Goal: Task Accomplishment & Management: Use online tool/utility

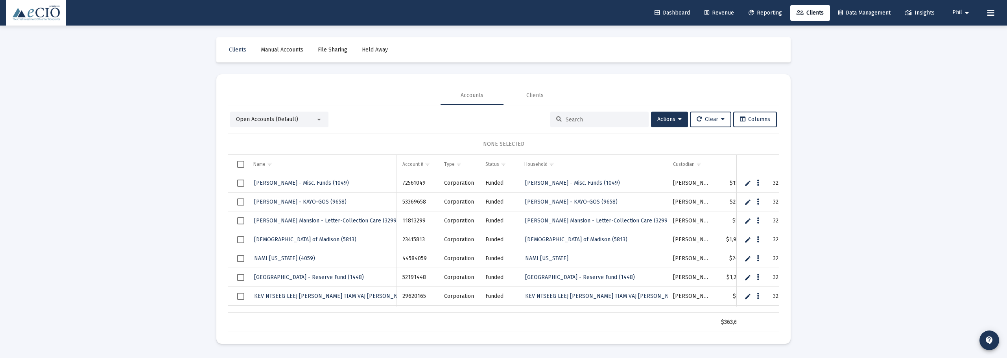
scroll to position [923, 0]
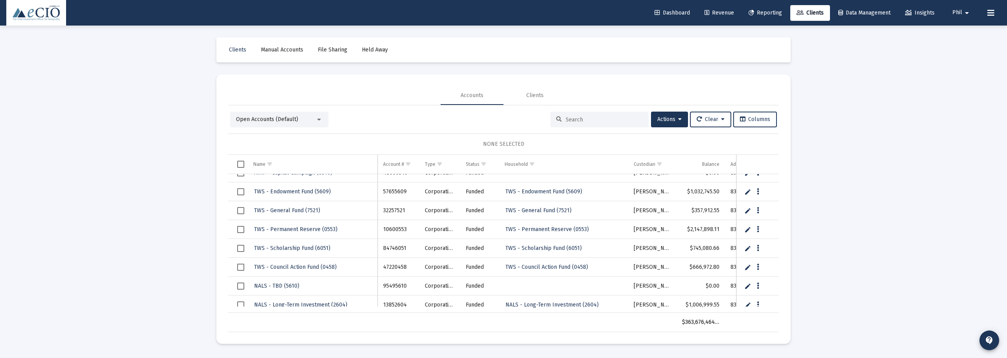
click at [668, 11] on span "Dashboard" at bounding box center [671, 12] width 35 height 7
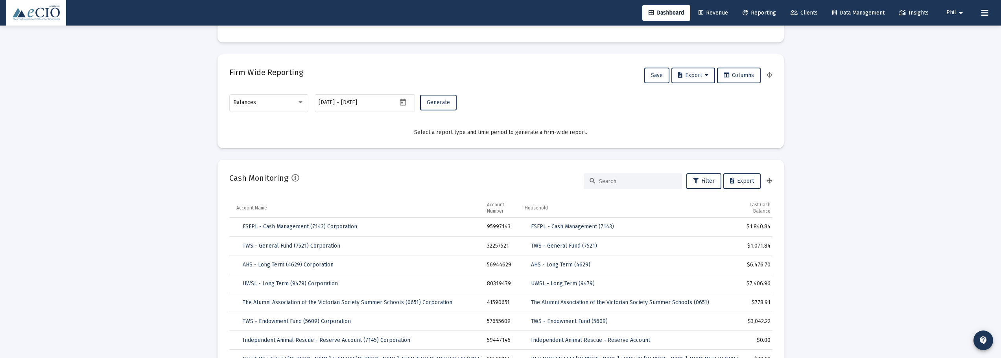
scroll to position [550, 0]
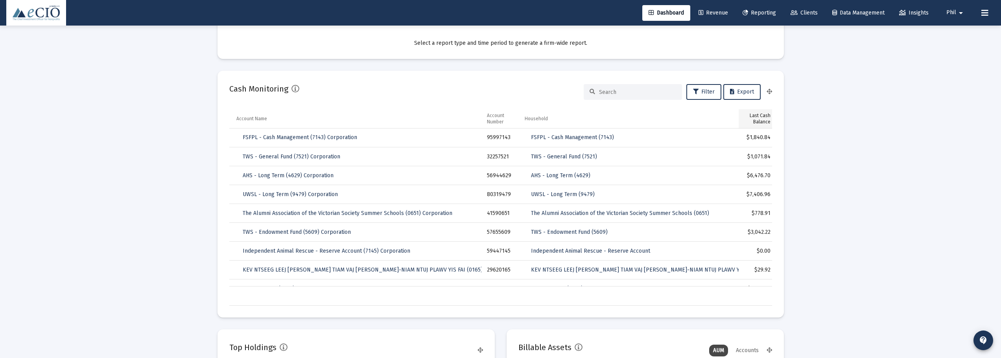
click at [759, 116] on div "Last Cash Balance" at bounding box center [757, 118] width 26 height 13
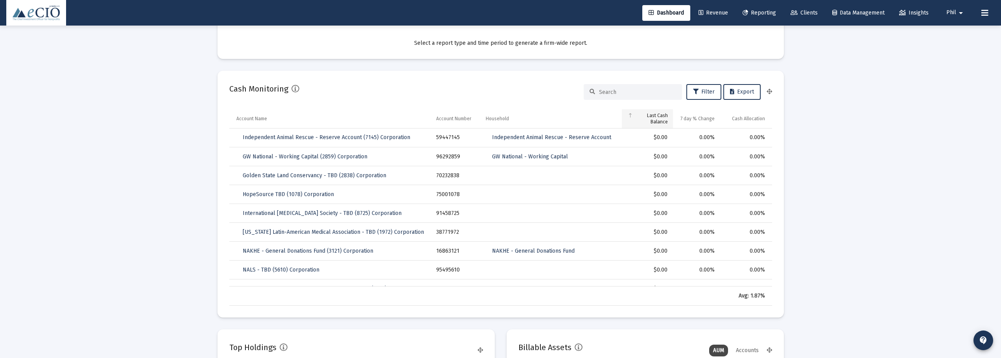
click at [657, 115] on div "Last Cash Balance" at bounding box center [650, 118] width 33 height 13
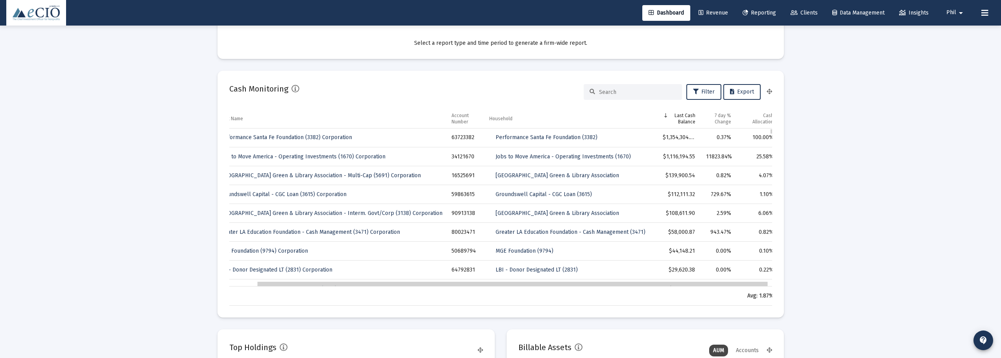
scroll to position [0, 17]
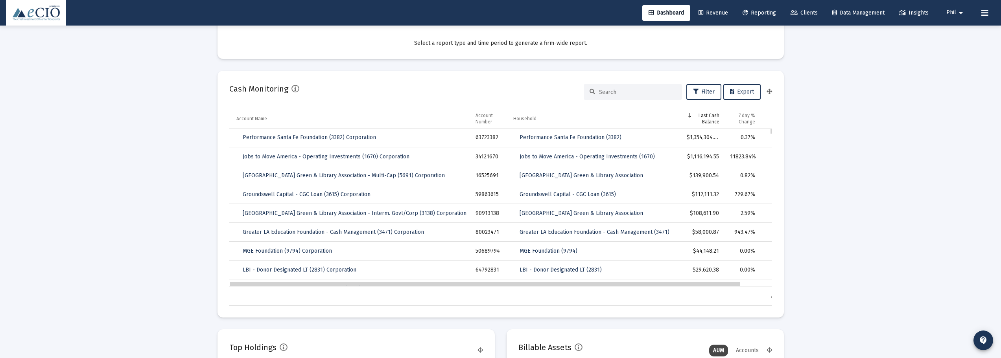
drag, startPoint x: 701, startPoint y: 284, endPoint x: 708, endPoint y: 285, distance: 7.2
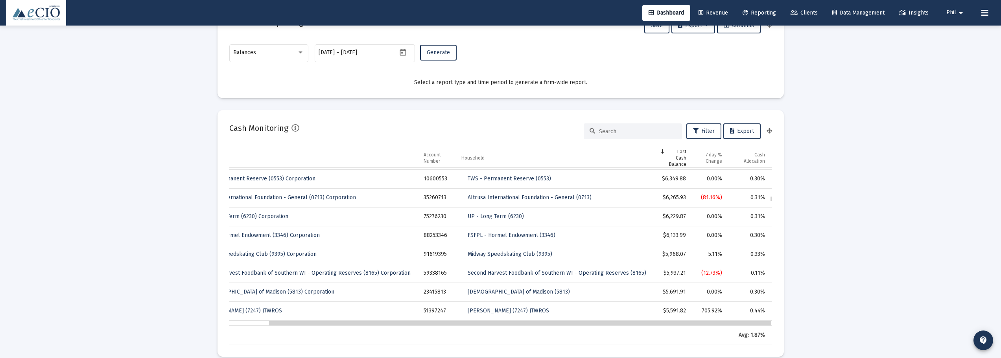
drag, startPoint x: 710, startPoint y: 325, endPoint x: 769, endPoint y: 326, distance: 58.6
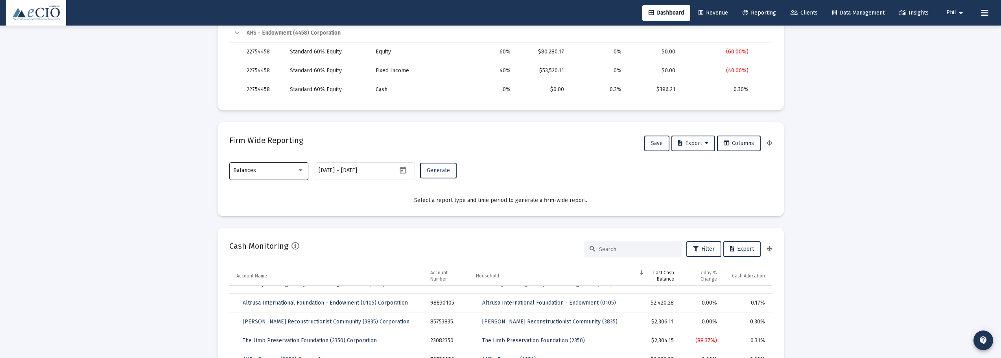
click at [251, 166] on div "Balances" at bounding box center [268, 170] width 71 height 19
click at [269, 121] on span "Transactions" at bounding box center [268, 121] width 71 height 17
click at [432, 170] on span "Generate" at bounding box center [438, 170] width 23 height 7
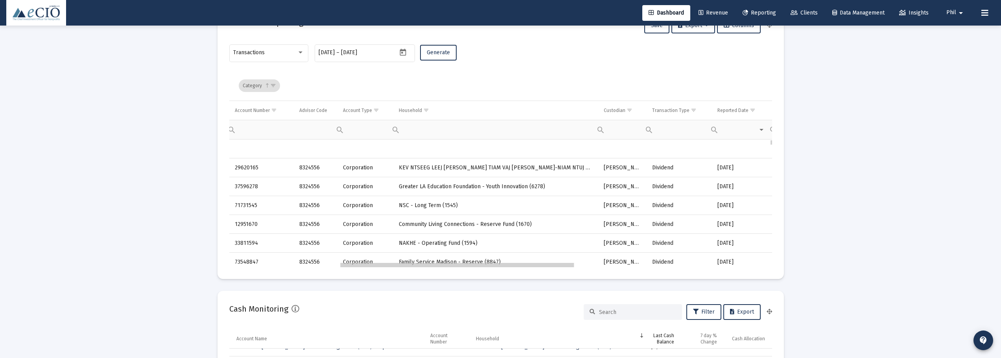
scroll to position [0, 158]
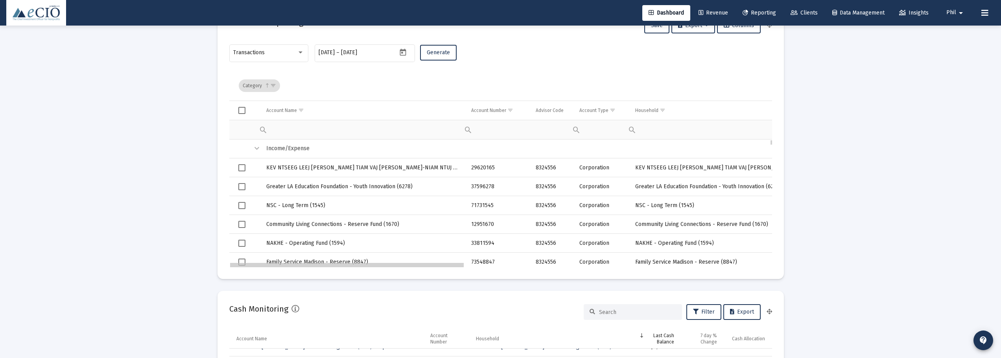
drag, startPoint x: 434, startPoint y: 266, endPoint x: 328, endPoint y: 249, distance: 107.8
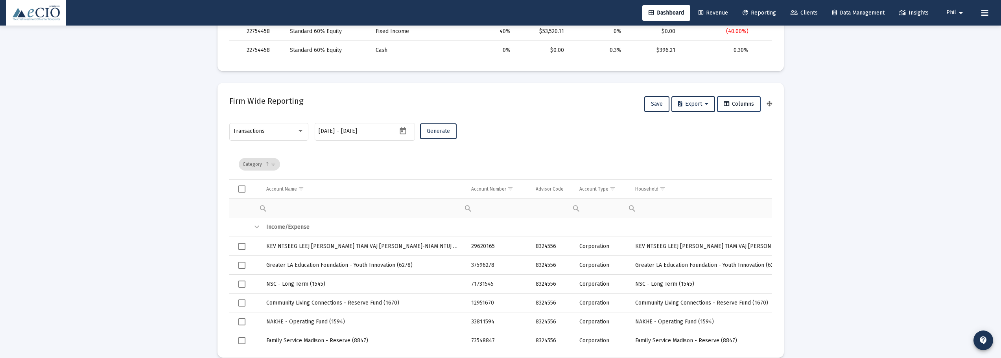
click at [738, 107] on span "Columns" at bounding box center [738, 104] width 30 height 7
drag, startPoint x: 838, startPoint y: 183, endPoint x: 823, endPoint y: 175, distance: 16.4
click at [403, 131] on icon "Open calendar" at bounding box center [403, 131] width 8 height 8
click at [342, 208] on div "1" at bounding box center [341, 208] width 14 height 14
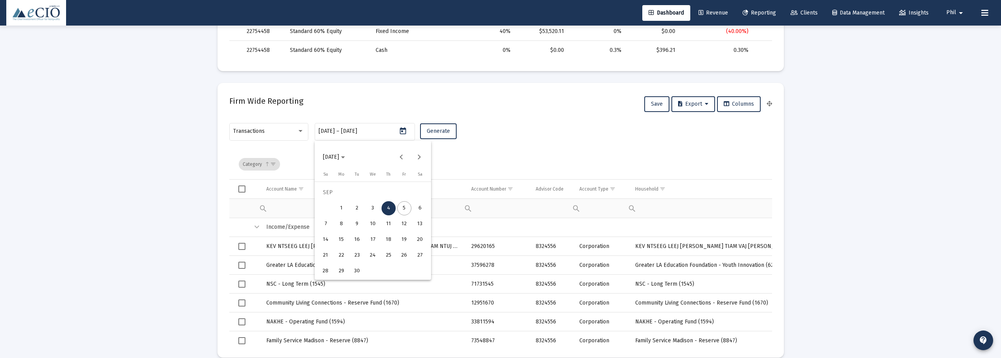
type input "[DATE]"
click at [400, 208] on div "5" at bounding box center [404, 208] width 14 height 14
type input "[DATE]"
click at [434, 132] on span "Generate" at bounding box center [438, 131] width 23 height 7
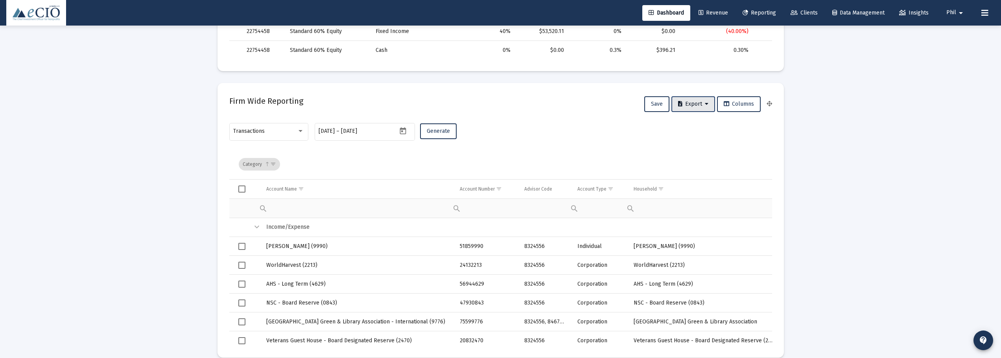
click at [692, 106] on span "Export" at bounding box center [693, 104] width 30 height 7
click at [692, 123] on button "Export All Rows" at bounding box center [694, 124] width 53 height 19
click at [402, 126] on button "Open calendar" at bounding box center [402, 130] width 11 height 11
click at [404, 156] on button "Previous month" at bounding box center [401, 157] width 16 height 16
click at [401, 190] on div "1" at bounding box center [404, 193] width 14 height 14
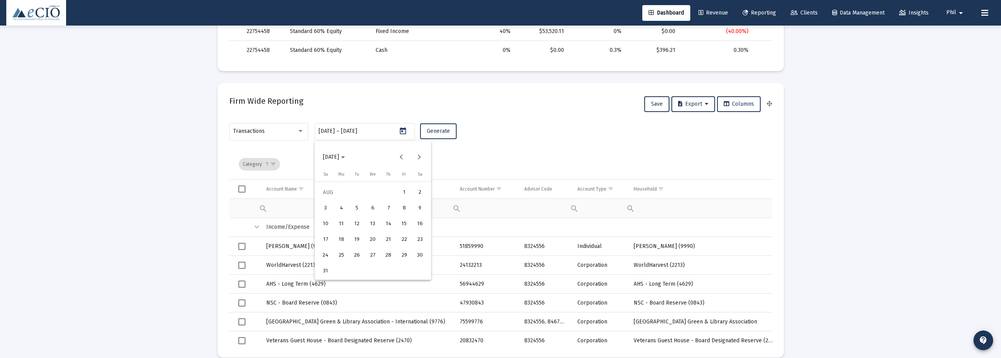
type input "[DATE]"
click at [323, 273] on div "31" at bounding box center [325, 271] width 14 height 14
type input "[DATE]"
click at [434, 136] on button "Generate" at bounding box center [438, 131] width 37 height 16
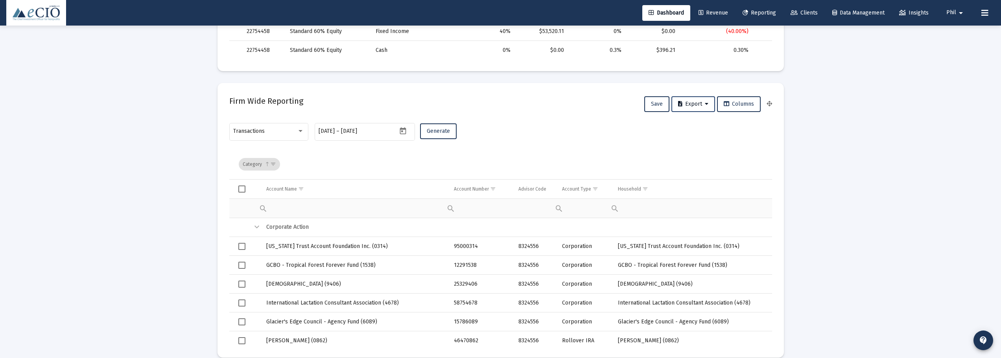
click at [692, 102] on span "Export" at bounding box center [693, 104] width 30 height 7
click at [691, 129] on button "Export All Rows" at bounding box center [694, 124] width 53 height 19
click at [405, 128] on icon "Open calendar" at bounding box center [403, 130] width 6 height 7
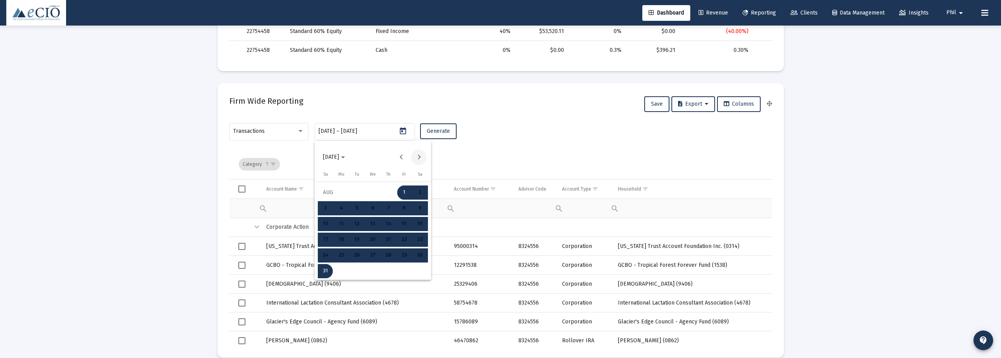
click at [417, 156] on button "Next month" at bounding box center [419, 157] width 16 height 16
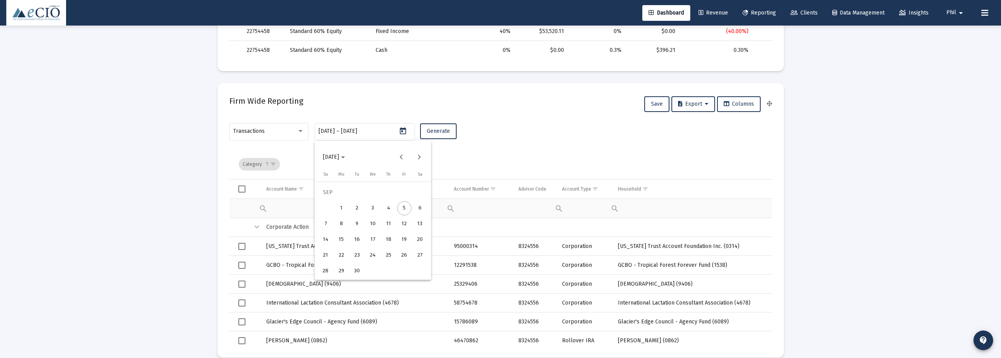
click at [388, 210] on div "4" at bounding box center [388, 208] width 14 height 14
type input "[DATE]"
click at [388, 210] on div "4" at bounding box center [388, 208] width 14 height 14
type input "[DATE]"
click at [432, 130] on span "Generate" at bounding box center [438, 131] width 23 height 7
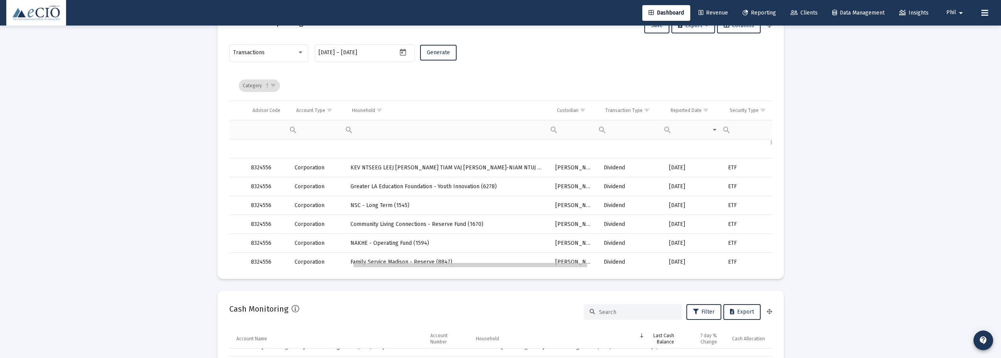
scroll to position [0, 285]
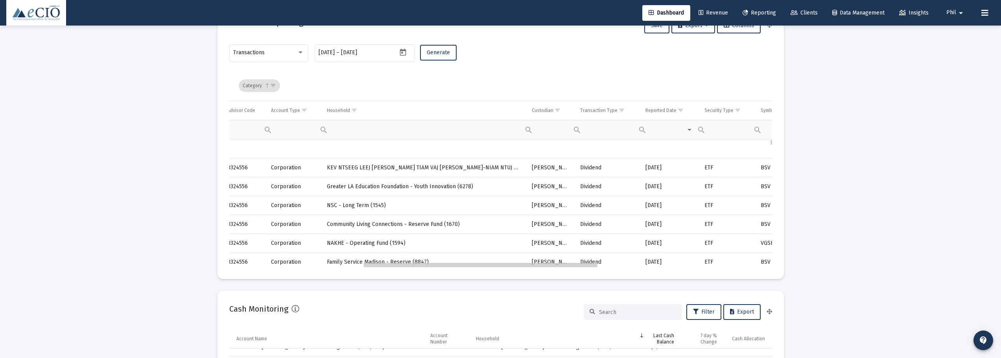
drag, startPoint x: 448, startPoint y: 266, endPoint x: 589, endPoint y: 269, distance: 140.8
click at [582, 129] on div "Contains Does not contain Starts with Ends with Equals Does not equal Reset" at bounding box center [576, 129] width 14 height 19
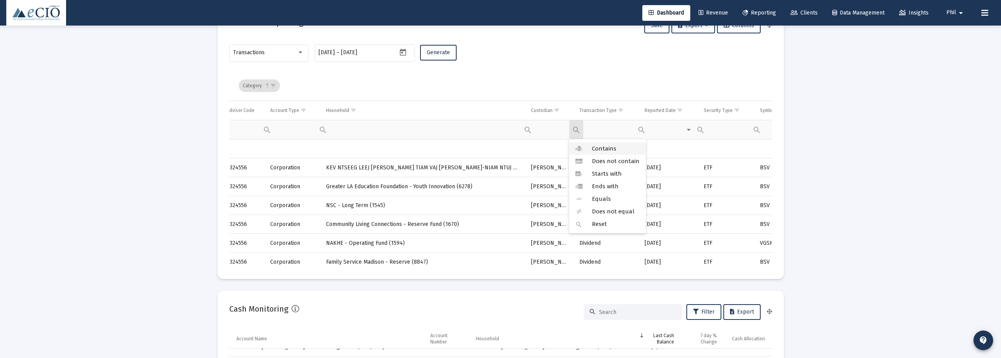
click at [600, 149] on span "Contains" at bounding box center [604, 148] width 24 height 7
type input "d"
type input "deposit"
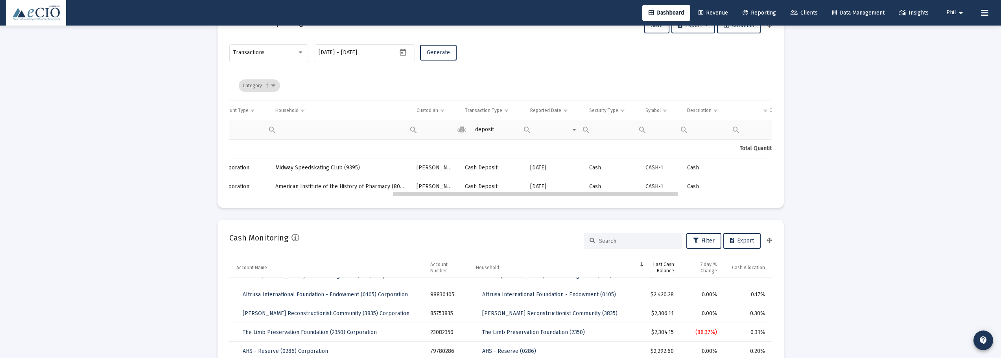
scroll to position [0, 284]
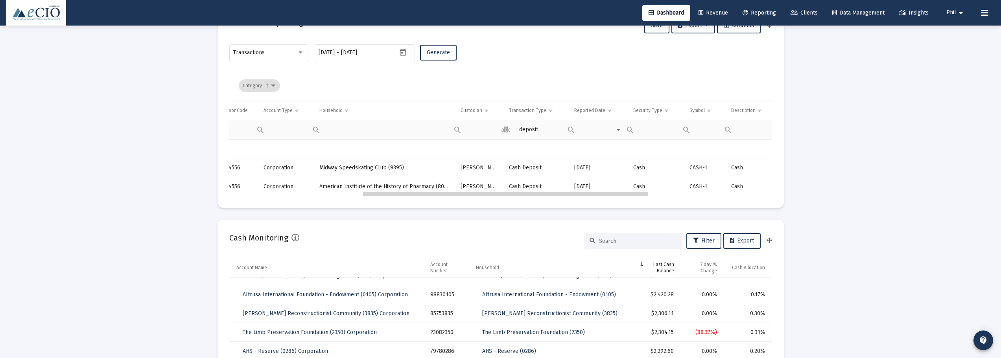
drag, startPoint x: 474, startPoint y: 196, endPoint x: 442, endPoint y: 196, distance: 32.6
click at [399, 51] on icon "Open calendar" at bounding box center [403, 52] width 8 height 8
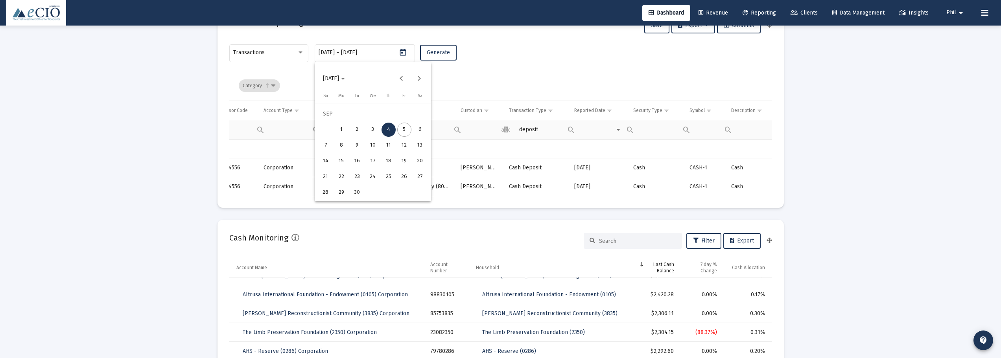
click at [339, 127] on div "1" at bounding box center [341, 130] width 14 height 14
type input "[DATE]"
click at [401, 128] on div "5" at bounding box center [404, 130] width 14 height 14
type input "[DATE]"
click at [433, 52] on span "Generate" at bounding box center [438, 52] width 23 height 7
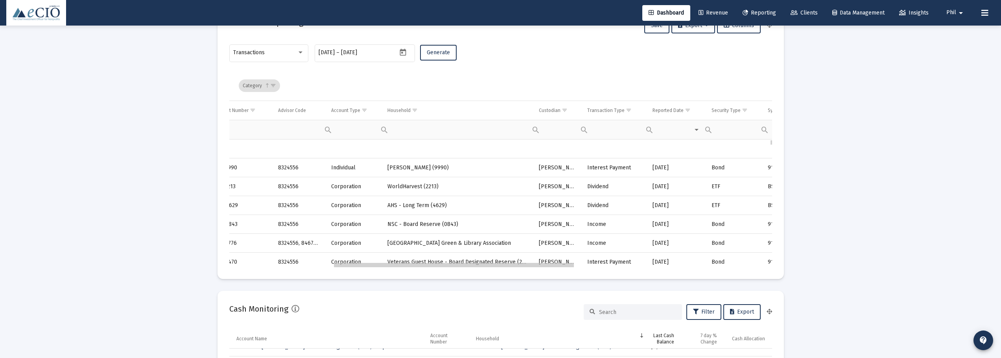
drag, startPoint x: 407, startPoint y: 265, endPoint x: 515, endPoint y: 265, distance: 108.1
click at [605, 129] on div "Contains Does not contain Starts with Ends with Equals Does not equal Reset" at bounding box center [609, 129] width 65 height 19
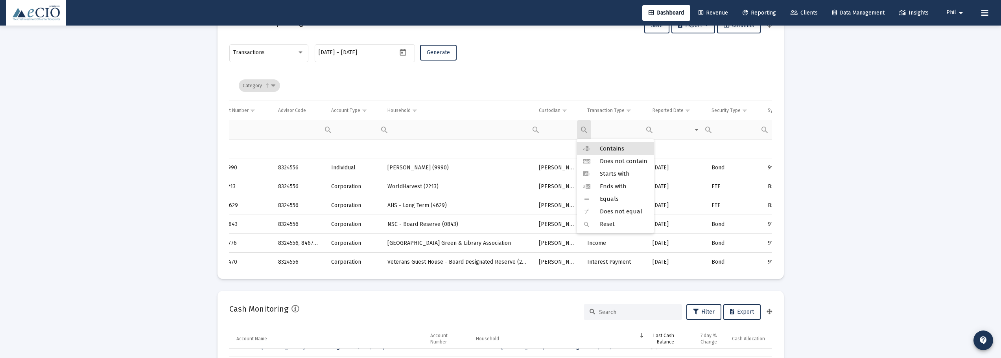
click at [586, 131] on div "Filter cell" at bounding box center [584, 129] width 14 height 19
click at [611, 149] on span "Contains" at bounding box center [612, 148] width 24 height 7
type input "deposit"
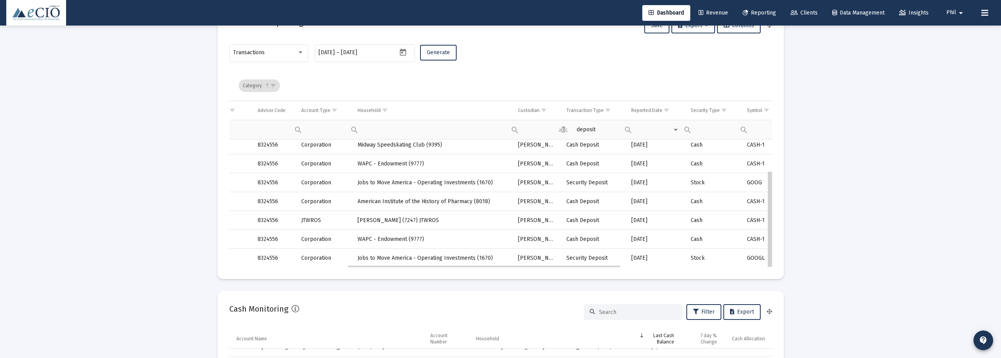
drag, startPoint x: 769, startPoint y: 230, endPoint x: 771, endPoint y: 234, distance: 4.8
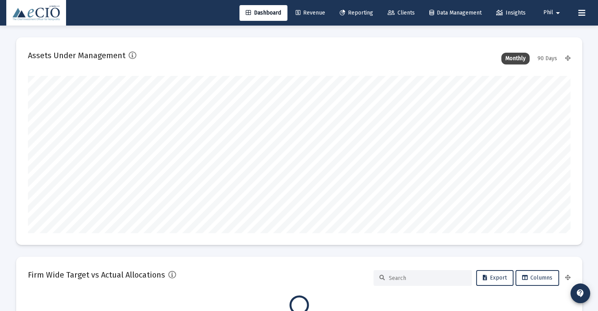
scroll to position [157, 543]
type input "[DATE]"
